Goal: Check status: Check status

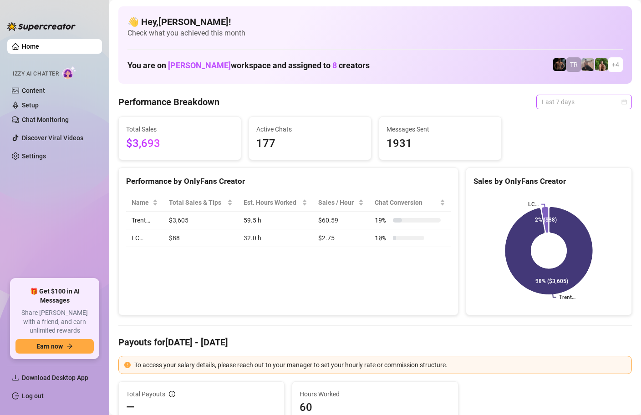
click at [597, 101] on span "Last 7 days" at bounding box center [584, 102] width 85 height 14
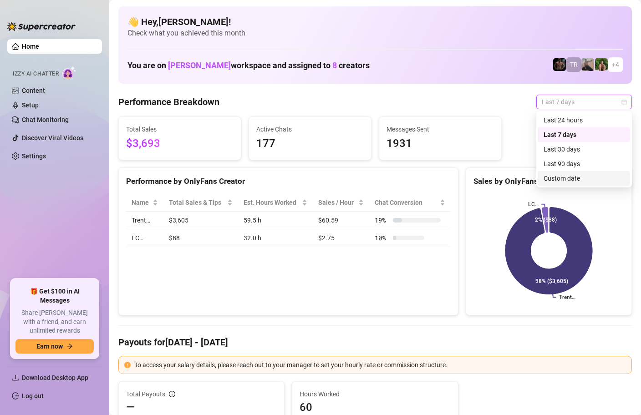
click at [557, 181] on div "Custom date" at bounding box center [584, 179] width 81 height 10
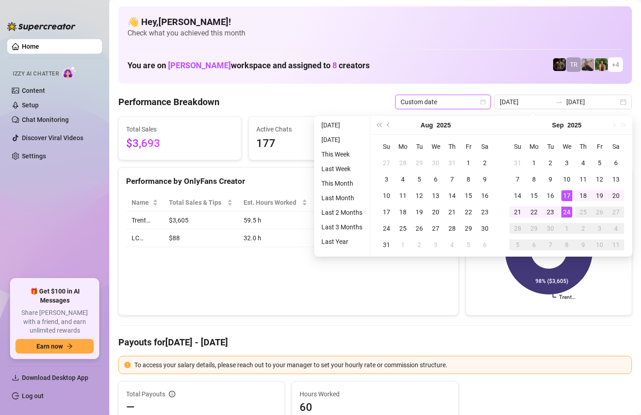
type input "[DATE]"
click at [569, 213] on div "24" at bounding box center [567, 212] width 11 height 11
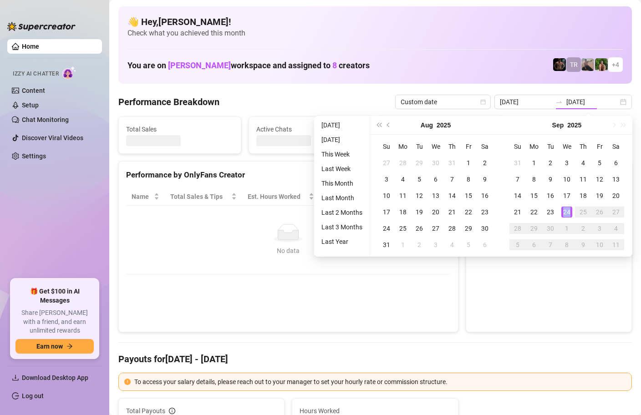
type input "[DATE]"
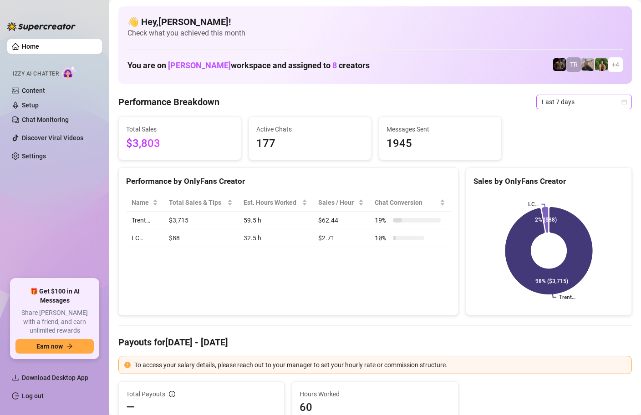
click at [626, 102] on icon "calendar" at bounding box center [624, 101] width 5 height 5
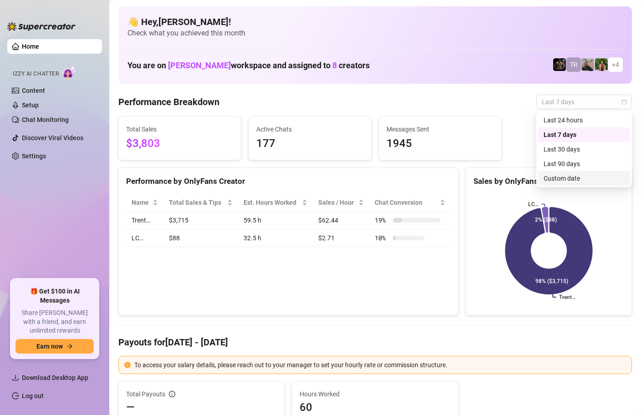
click at [562, 179] on div "Custom date" at bounding box center [584, 179] width 81 height 10
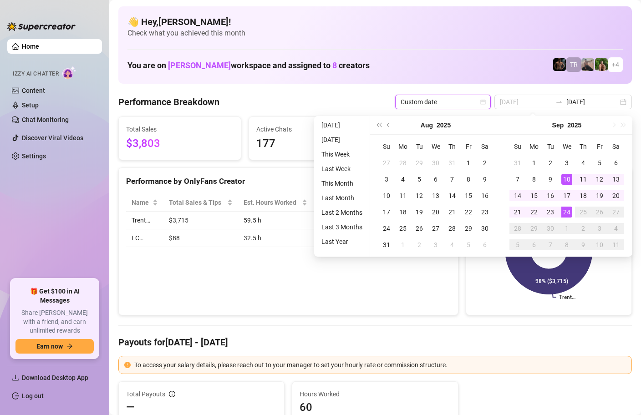
type input "[DATE]"
click at [566, 210] on div "24" at bounding box center [567, 212] width 11 height 11
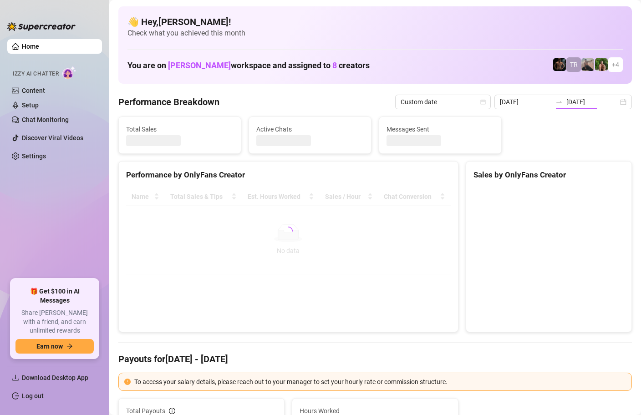
type input "[DATE]"
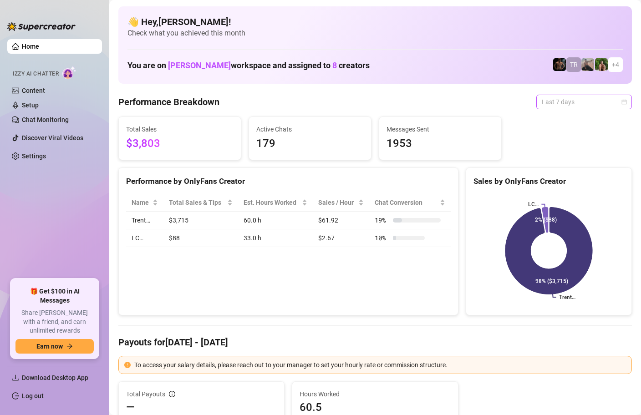
click at [622, 98] on span "Last 7 days" at bounding box center [584, 102] width 85 height 14
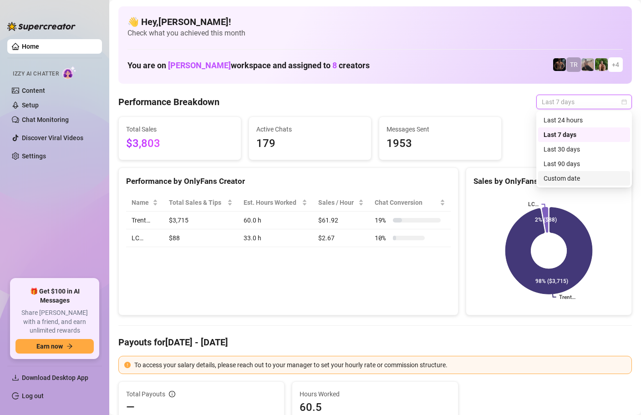
click at [563, 175] on div "Custom date" at bounding box center [584, 179] width 81 height 10
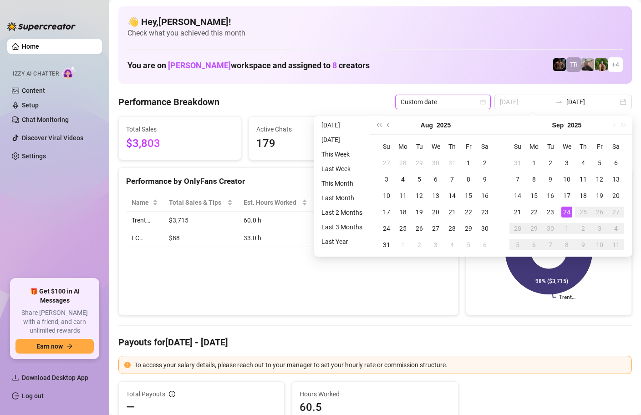
type input "[DATE]"
click at [566, 209] on div "24" at bounding box center [567, 212] width 11 height 11
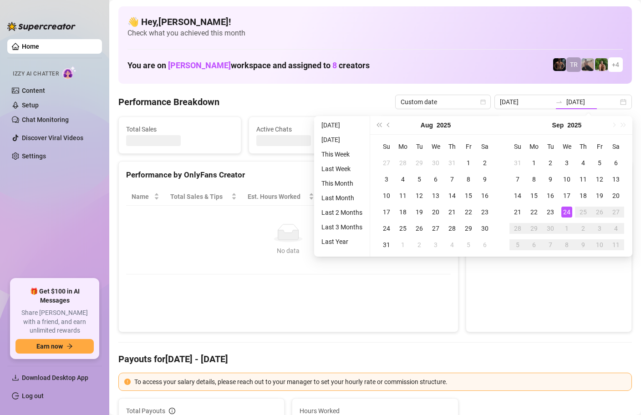
type input "[DATE]"
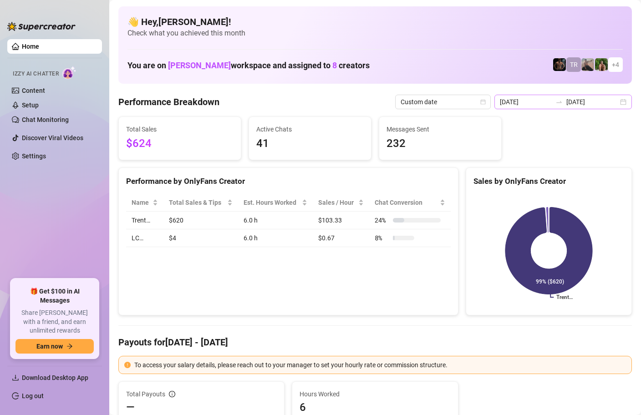
click at [622, 103] on div "2025-09-24 2025-09-24" at bounding box center [564, 102] width 138 height 15
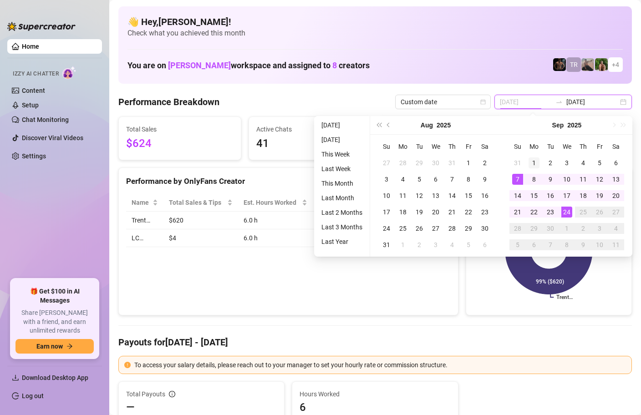
type input "2025-09-01"
click at [539, 164] on td "1" at bounding box center [534, 163] width 16 height 16
type input "[DATE]"
click at [569, 210] on div "24" at bounding box center [567, 212] width 11 height 11
type input "2025-09-01"
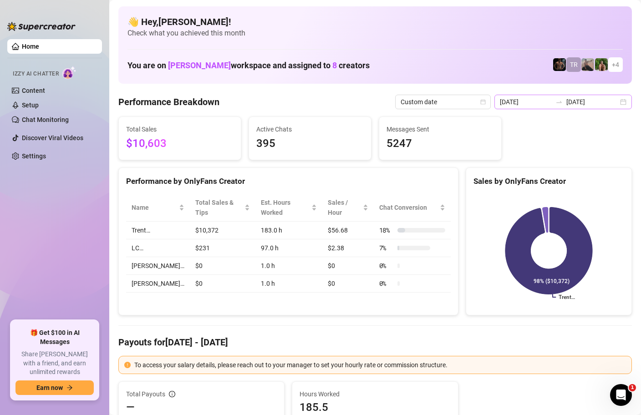
click at [628, 102] on div "2025-09-01 2025-09-24" at bounding box center [564, 102] width 138 height 15
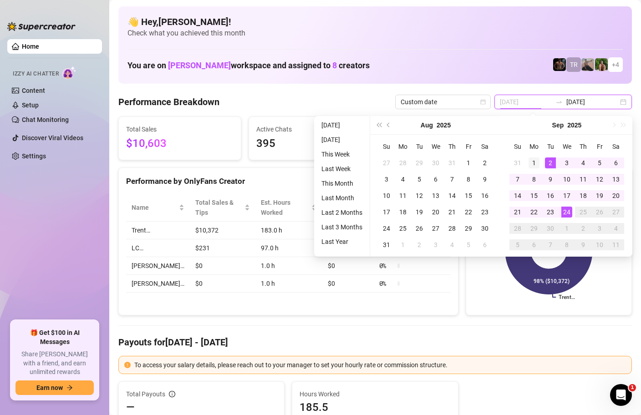
type input "[DATE]"
click at [533, 161] on div "1" at bounding box center [534, 163] width 11 height 11
type input "[DATE]"
click at [567, 211] on div "24" at bounding box center [567, 212] width 11 height 11
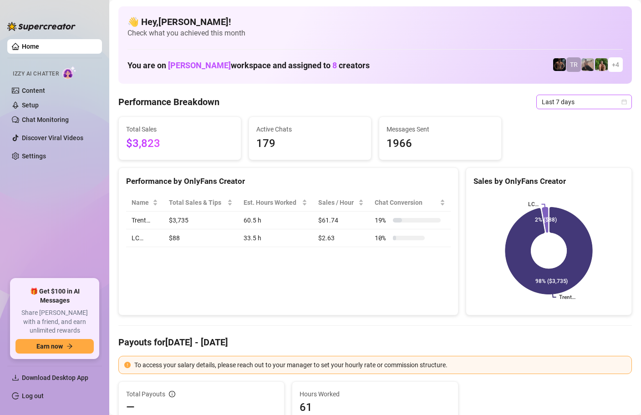
click at [625, 102] on icon "calendar" at bounding box center [624, 101] width 5 height 5
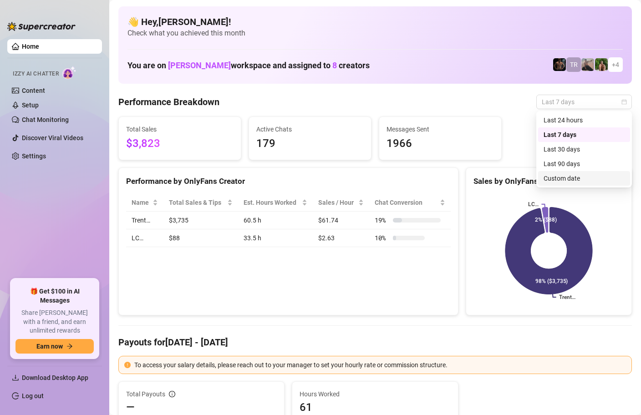
click at [556, 181] on div "Custom date" at bounding box center [584, 179] width 81 height 10
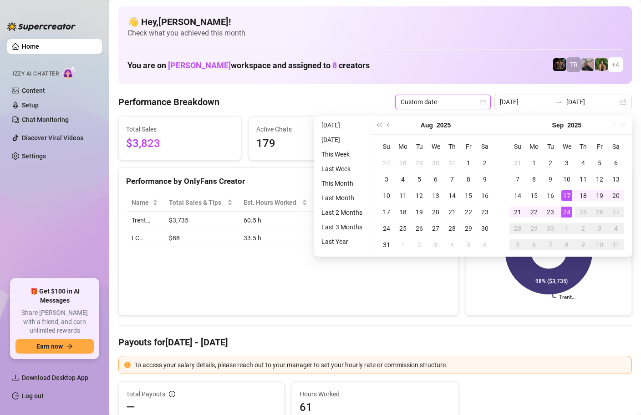
type input "[DATE]"
click at [574, 215] on td "24" at bounding box center [567, 212] width 16 height 16
click at [571, 214] on div "24" at bounding box center [567, 212] width 11 height 11
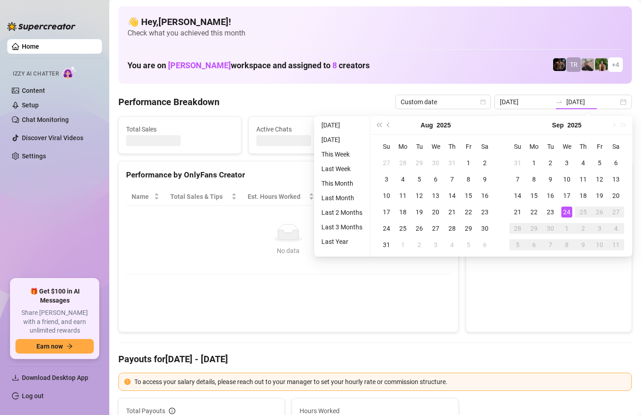
type input "[DATE]"
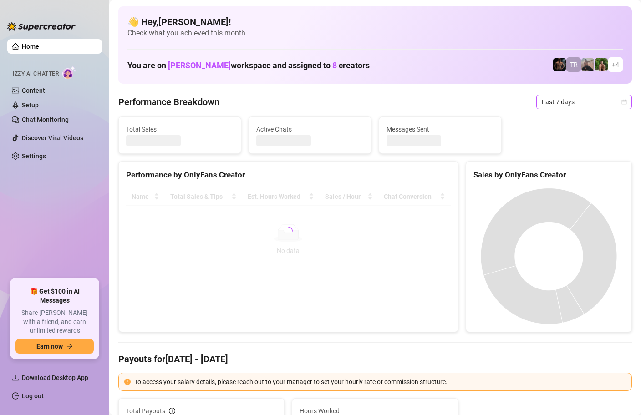
click at [628, 104] on div "Last 7 days" at bounding box center [585, 102] width 96 height 15
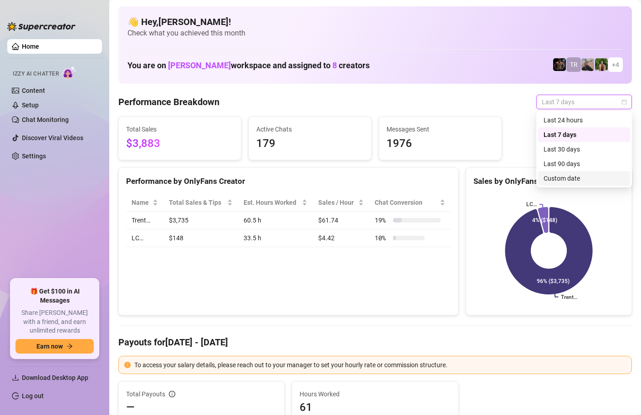
click at [560, 183] on div "Custom date" at bounding box center [584, 179] width 81 height 10
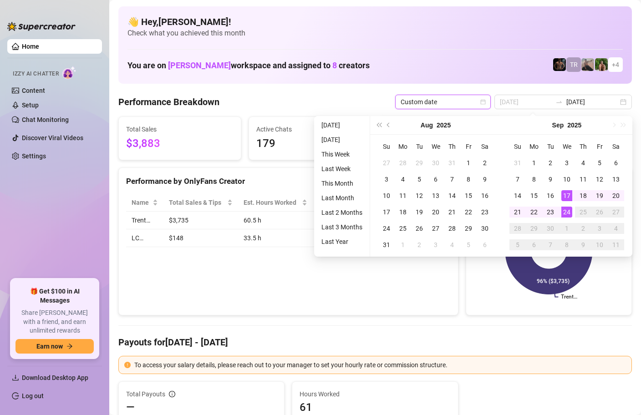
type input "[DATE]"
click at [569, 210] on div "24" at bounding box center [567, 212] width 11 height 11
type input "[DATE]"
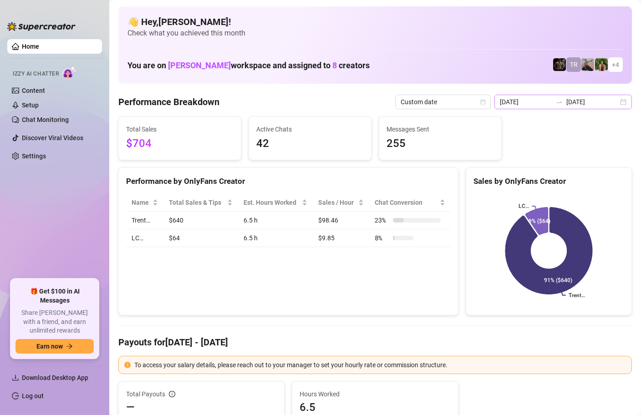
click at [622, 104] on div "2025-09-24 2025-09-24" at bounding box center [564, 102] width 138 height 15
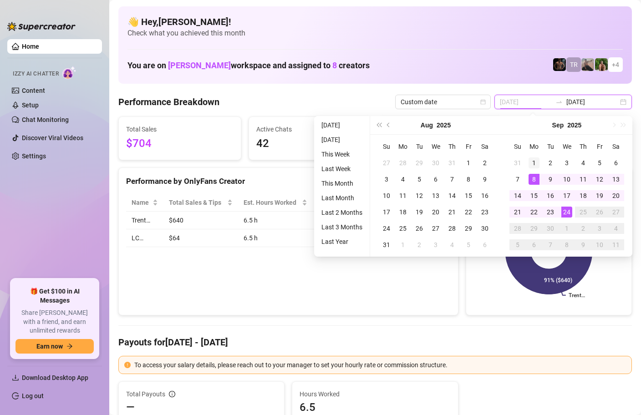
type input "2025-09-01"
click at [533, 164] on div "1" at bounding box center [534, 163] width 11 height 11
type input "[DATE]"
click at [568, 216] on div "24" at bounding box center [567, 212] width 11 height 11
type input "2025-09-01"
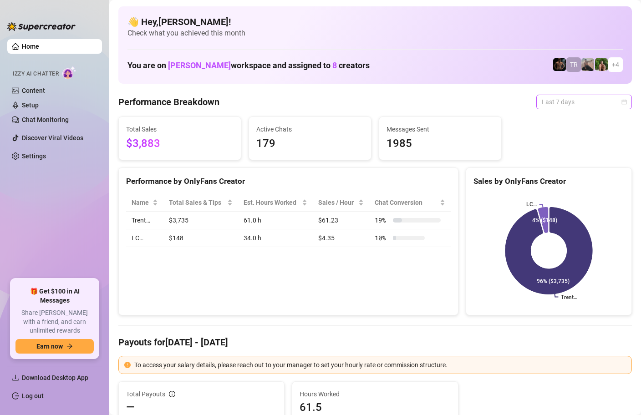
click at [627, 101] on div "Last 7 days" at bounding box center [585, 102] width 96 height 15
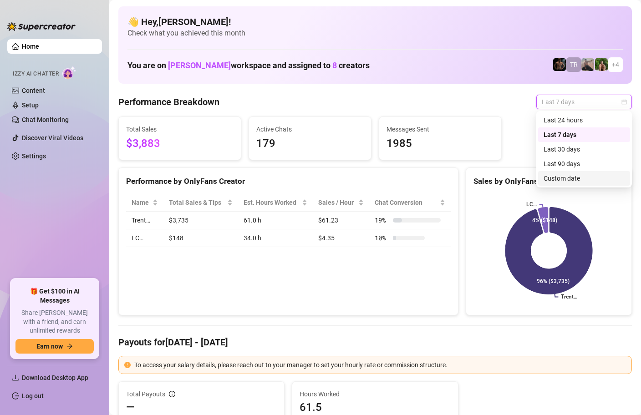
click at [563, 177] on div "Custom date" at bounding box center [584, 179] width 81 height 10
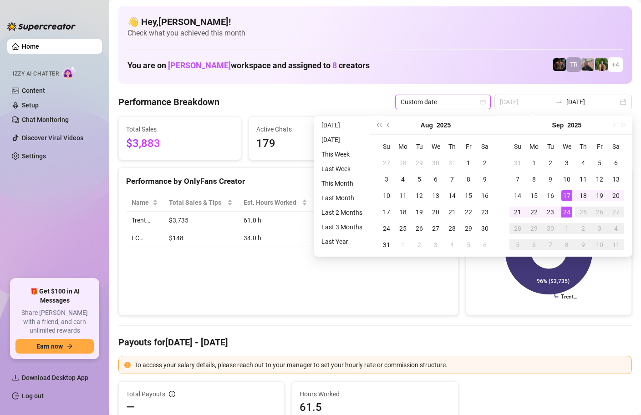
type input "[DATE]"
click at [569, 209] on div "24" at bounding box center [567, 212] width 11 height 11
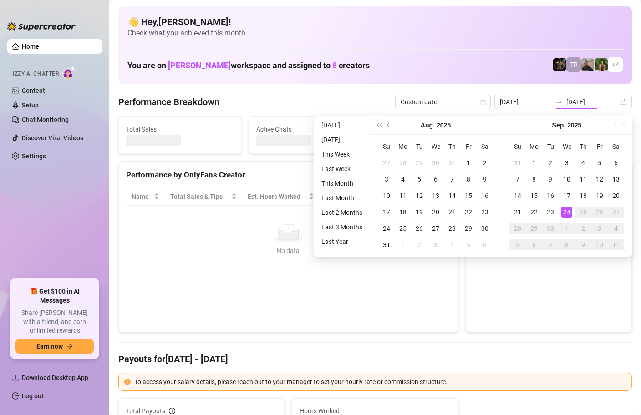
type input "[DATE]"
